Goal: Find contact information: Find contact information

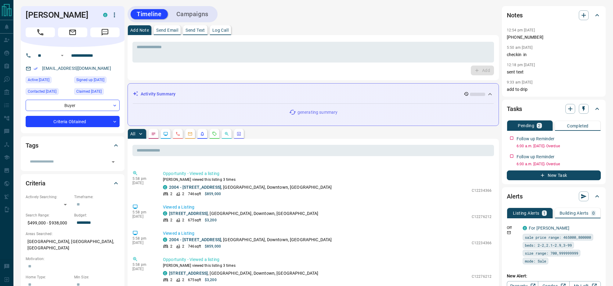
scroll to position [791, 0]
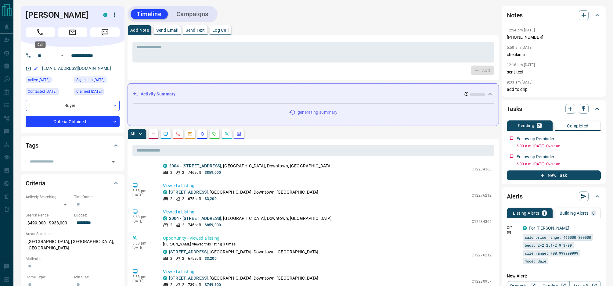
click at [46, 32] on button "Call" at bounding box center [40, 32] width 29 height 10
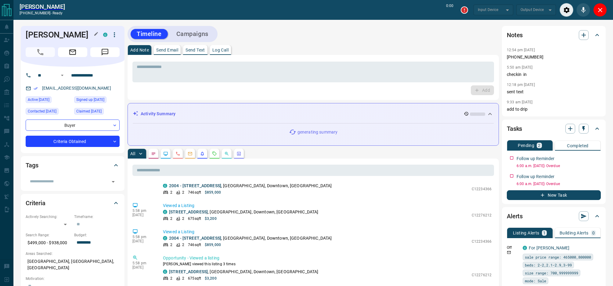
type input "*******"
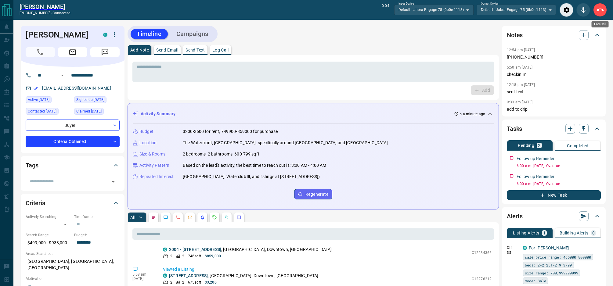
drag, startPoint x: 596, startPoint y: 11, endPoint x: 423, endPoint y: 39, distance: 175.3
click at [596, 11] on button "End Call" at bounding box center [600, 10] width 14 height 14
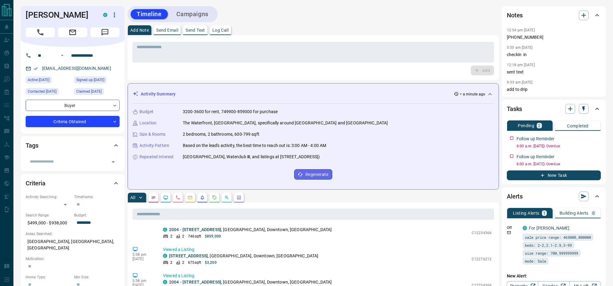
click at [198, 32] on p "Send Text" at bounding box center [196, 30] width 20 height 4
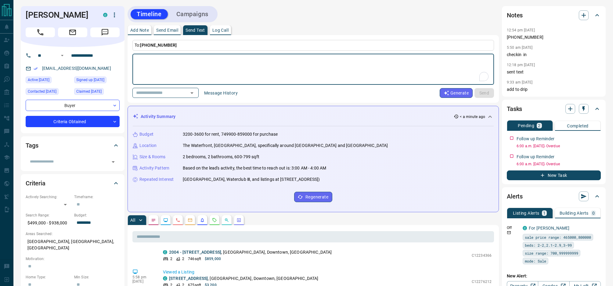
click at [224, 90] on button "Message History" at bounding box center [220, 93] width 41 height 10
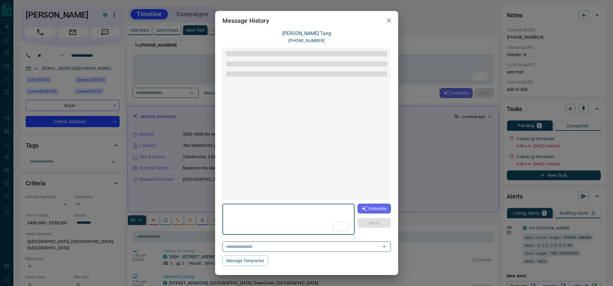
scroll to position [261, 0]
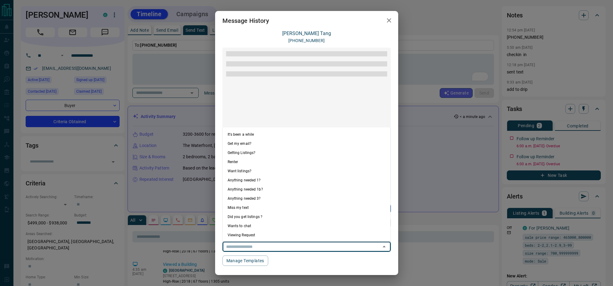
click at [367, 250] on input "text" at bounding box center [298, 247] width 149 height 8
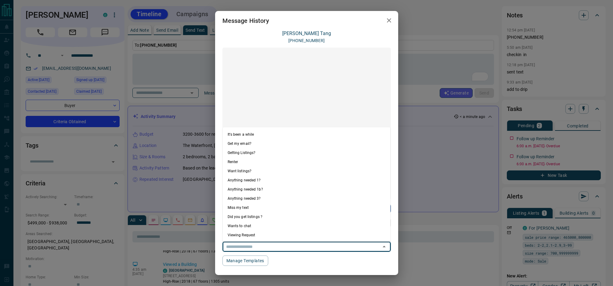
click at [440, 163] on div "Message History [PERSON_NAME] [PHONE_NUMBER] Hi [PERSON_NAME], [PERSON_NAME] he…" at bounding box center [306, 143] width 613 height 286
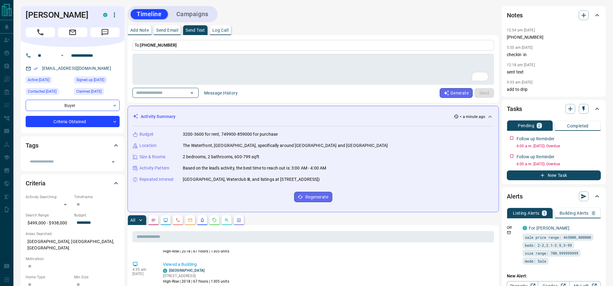
click at [220, 91] on button "Message History" at bounding box center [220, 93] width 41 height 10
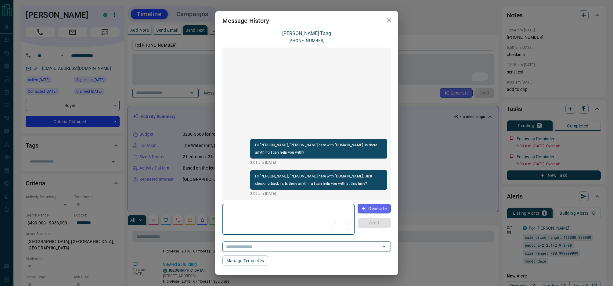
click at [431, 53] on div "Message History [PERSON_NAME] [PHONE_NUMBER] Hi [PERSON_NAME], [PERSON_NAME] he…" at bounding box center [306, 143] width 613 height 286
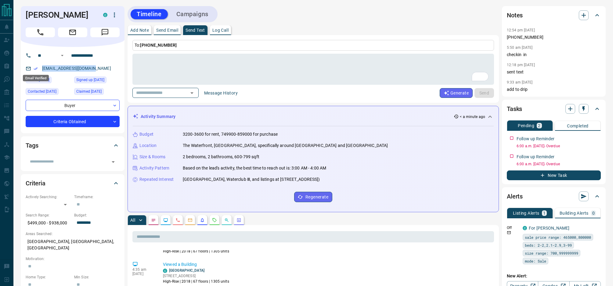
drag, startPoint x: 73, startPoint y: 68, endPoint x: 33, endPoint y: 67, distance: 40.0
click at [33, 67] on div "[EMAIL_ADDRESS][DOMAIN_NAME]" at bounding box center [73, 68] width 94 height 10
copy link "[EMAIL_ADDRESS][DOMAIN_NAME]"
